Goal: Communication & Community: Answer question/provide support

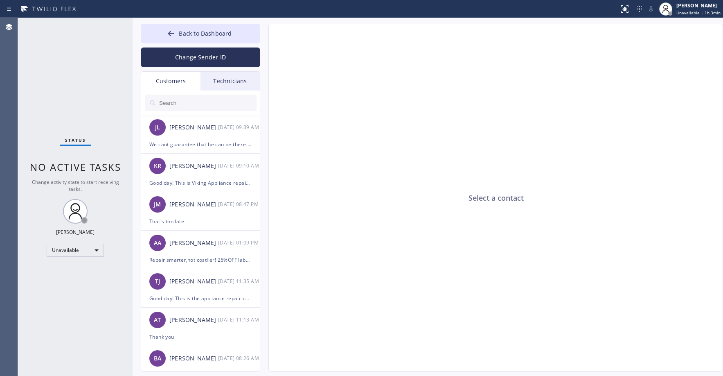
click at [182, 103] on input "text" at bounding box center [207, 103] width 98 height 16
paste input "IDV5EG"
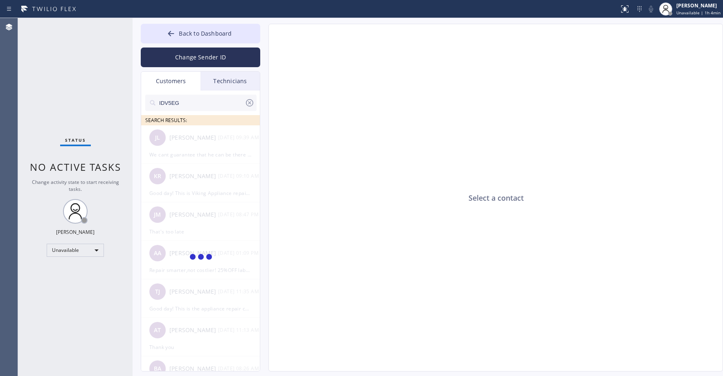
type input "IDV5EG"
click at [74, 73] on div "Status No active tasks Change activity state to start receiving tasks. [PERSON_…" at bounding box center [75, 197] width 115 height 358
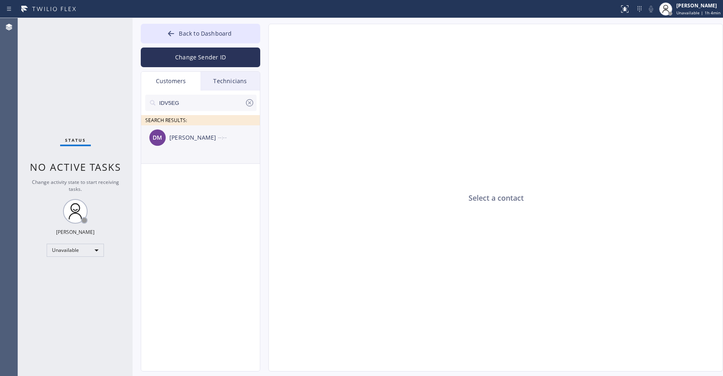
click at [170, 147] on div "DM [PERSON_NAME] --:--" at bounding box center [201, 137] width 120 height 25
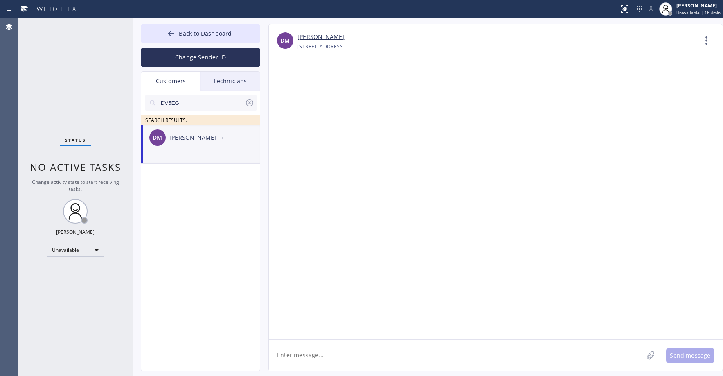
click at [301, 358] on textarea at bounding box center [456, 355] width 374 height 32
paste textarea "Viking Appliance Repair Pros"
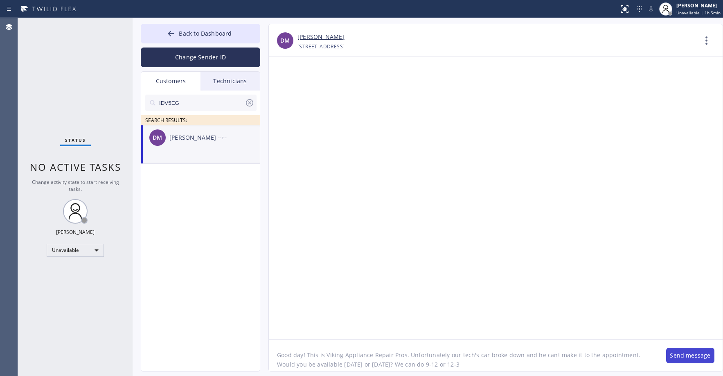
type textarea "Good day! This is Viking Appliance Repair Pros. Unfortunately our tech's car br…"
click at [674, 356] on button "Send message" at bounding box center [690, 355] width 48 height 16
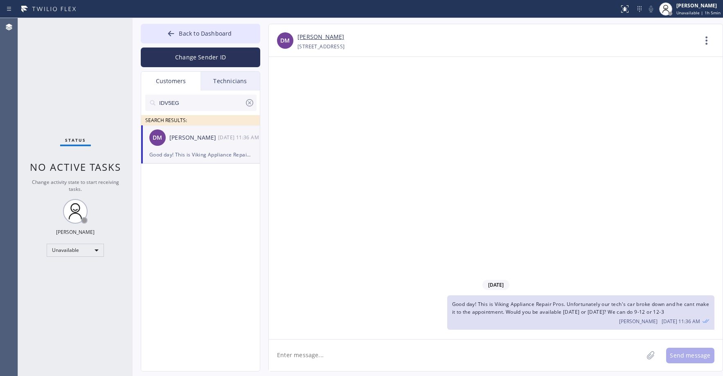
click at [61, 54] on div "Status No active tasks Change activity state to start receiving tasks. [PERSON_…" at bounding box center [75, 197] width 115 height 358
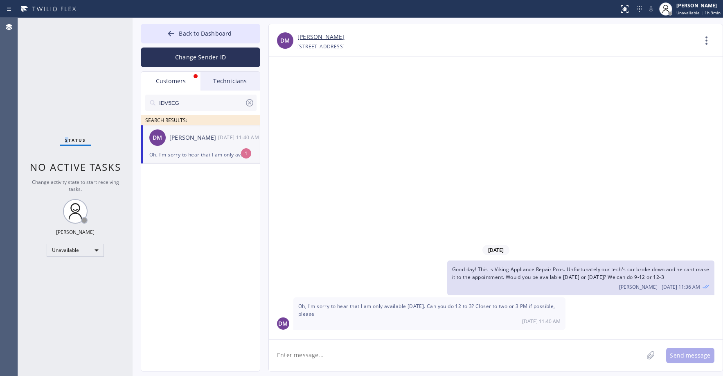
drag, startPoint x: 68, startPoint y: 50, endPoint x: 83, endPoint y: 111, distance: 62.8
click at [68, 53] on div "Status No active tasks Change activity state to start receiving tasks. [PERSON_…" at bounding box center [75, 197] width 115 height 358
click at [207, 157] on div "Oh, I'm sorry to hear that I am only available [DATE]. Can you do 12 to 3? Clos…" at bounding box center [200, 154] width 102 height 9
click at [340, 357] on textarea at bounding box center [456, 355] width 374 height 32
click at [374, 356] on textarea "We can do [DATE] 1-3. Would" at bounding box center [463, 355] width 389 height 32
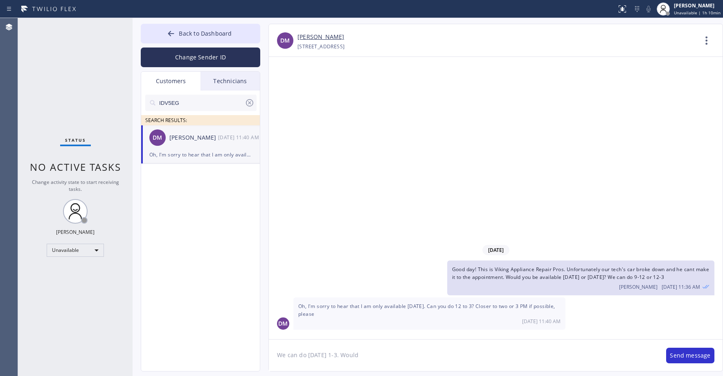
click at [377, 352] on textarea "We can do [DATE] 1-3. Would" at bounding box center [463, 355] width 389 height 32
type textarea "We can do [DATE] 1-3. Would that work?"
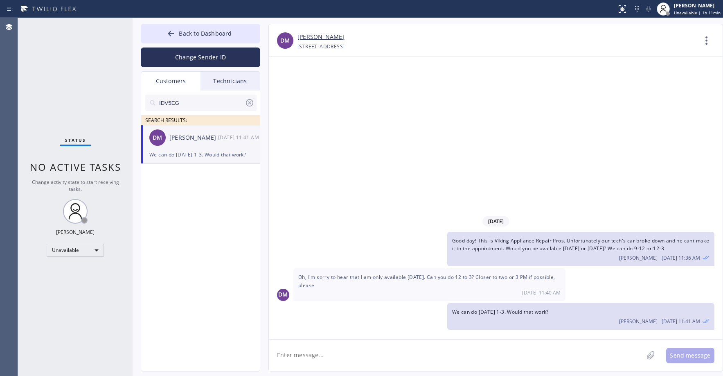
drag, startPoint x: 87, startPoint y: 82, endPoint x: 86, endPoint y: 92, distance: 10.0
click at [87, 82] on div "Status No active tasks Change activity state to start receiving tasks. [PERSON_…" at bounding box center [75, 197] width 115 height 358
click at [248, 104] on icon at bounding box center [250, 103] width 10 height 10
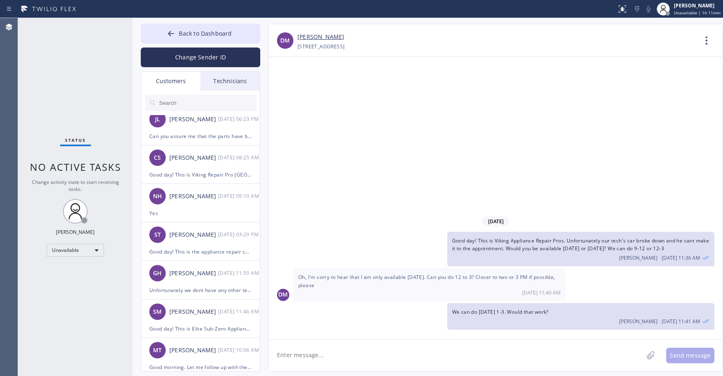
scroll to position [819, 0]
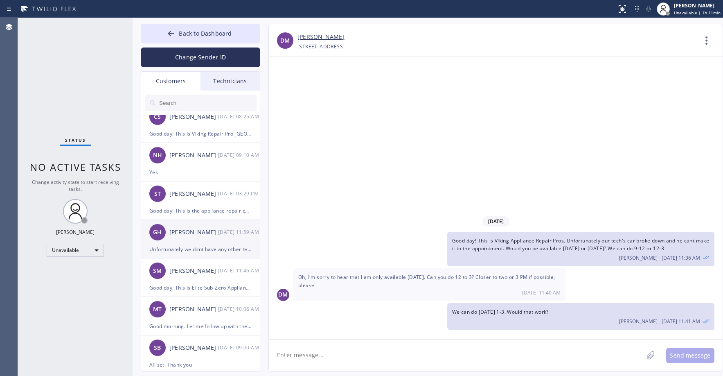
click at [206, 235] on div "[PERSON_NAME]" at bounding box center [193, 232] width 49 height 9
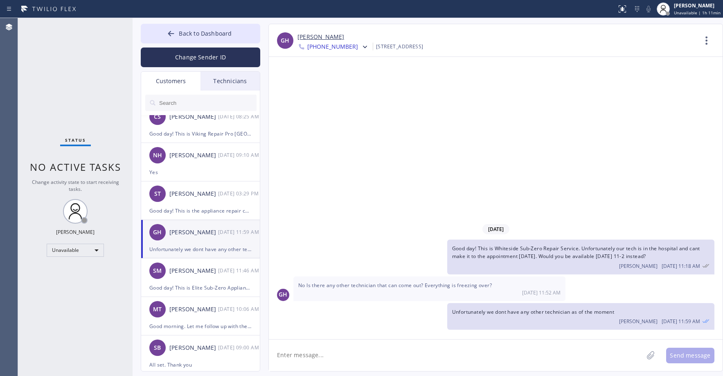
click at [358, 50] on div at bounding box center [364, 48] width 12 height 10
click at [339, 97] on div "[PHONE_NUMBER]" at bounding box center [345, 103] width 94 height 19
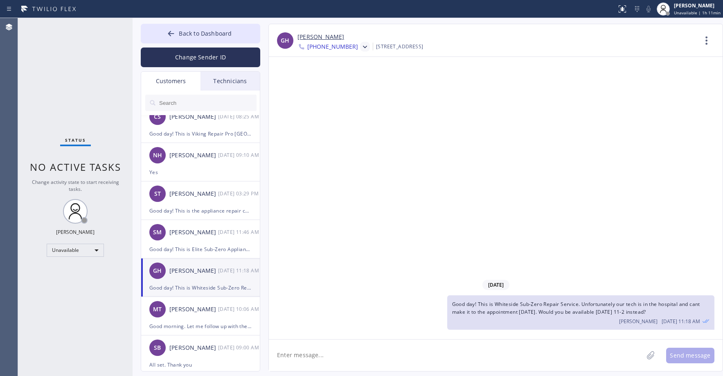
click at [361, 49] on icon at bounding box center [365, 47] width 8 height 8
click at [351, 81] on div "[PHONE_NUMBER]" at bounding box center [345, 84] width 94 height 19
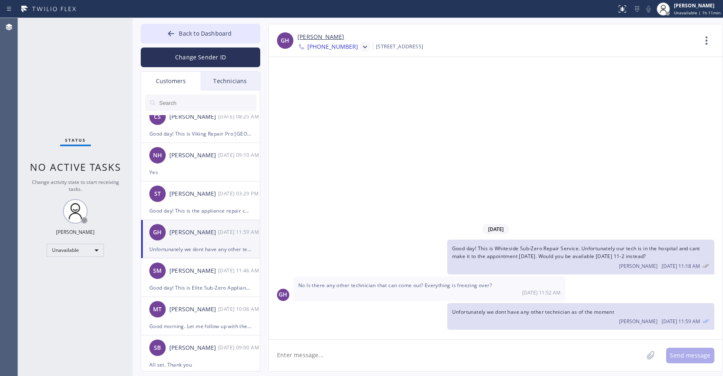
click at [428, 159] on div "[DATE] Good day! This is Whiteside Sub-Zero Repair Service. Unfortunately our t…" at bounding box center [496, 198] width 454 height 282
click at [328, 39] on link "[PERSON_NAME]" at bounding box center [321, 36] width 47 height 9
drag, startPoint x: 91, startPoint y: 79, endPoint x: 90, endPoint y: 85, distance: 5.9
click at [91, 79] on div "Status No active tasks Change activity state to start receiving tasks. [PERSON_…" at bounding box center [75, 197] width 115 height 358
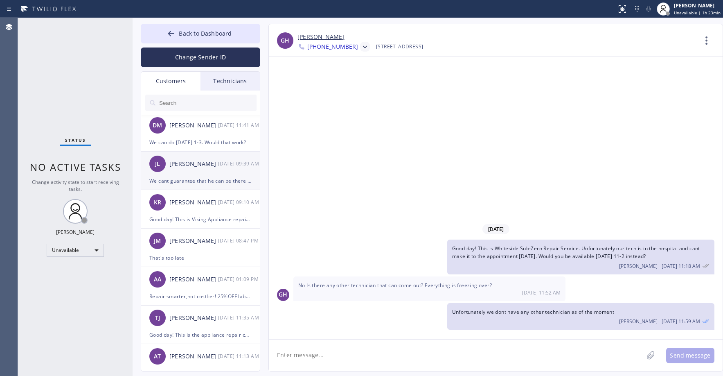
scroll to position [0, 0]
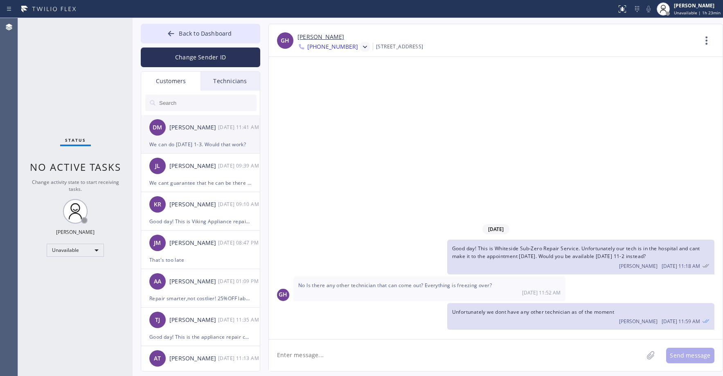
click at [208, 138] on div "DM [PERSON_NAME] [DATE] 11:41 AM" at bounding box center [201, 127] width 120 height 25
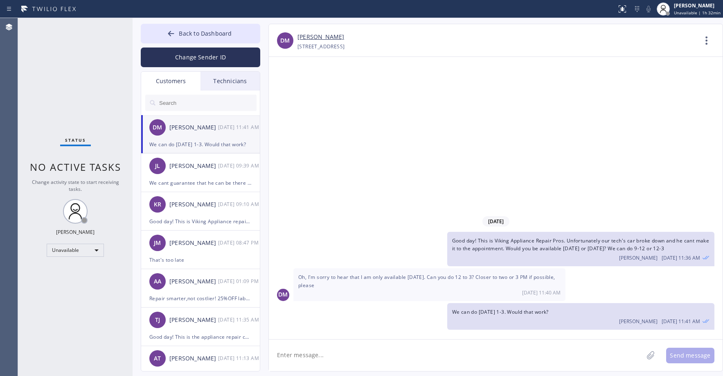
click at [63, 69] on div "Status No active tasks Change activity state to start receiving tasks. [PERSON_…" at bounding box center [75, 197] width 115 height 358
click at [57, 255] on div "Unavailable" at bounding box center [75, 250] width 57 height 13
click at [62, 290] on li "Break" at bounding box center [75, 292] width 56 height 10
click at [184, 37] on span "Back to Dashboard" at bounding box center [205, 33] width 53 height 8
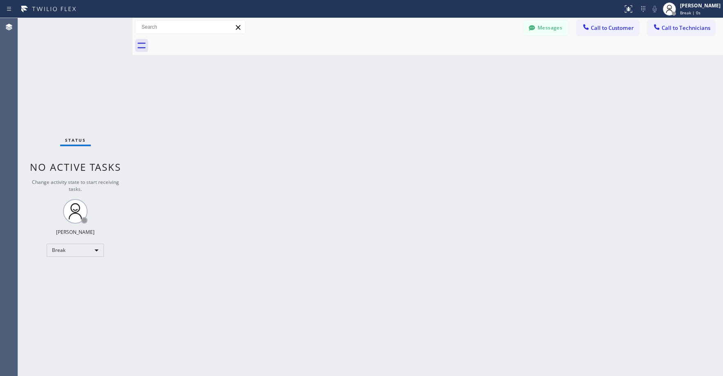
click at [93, 81] on div "Status No active tasks Change activity state to start receiving tasks. [PERSON_…" at bounding box center [75, 197] width 115 height 358
